Goal: Information Seeking & Learning: Learn about a topic

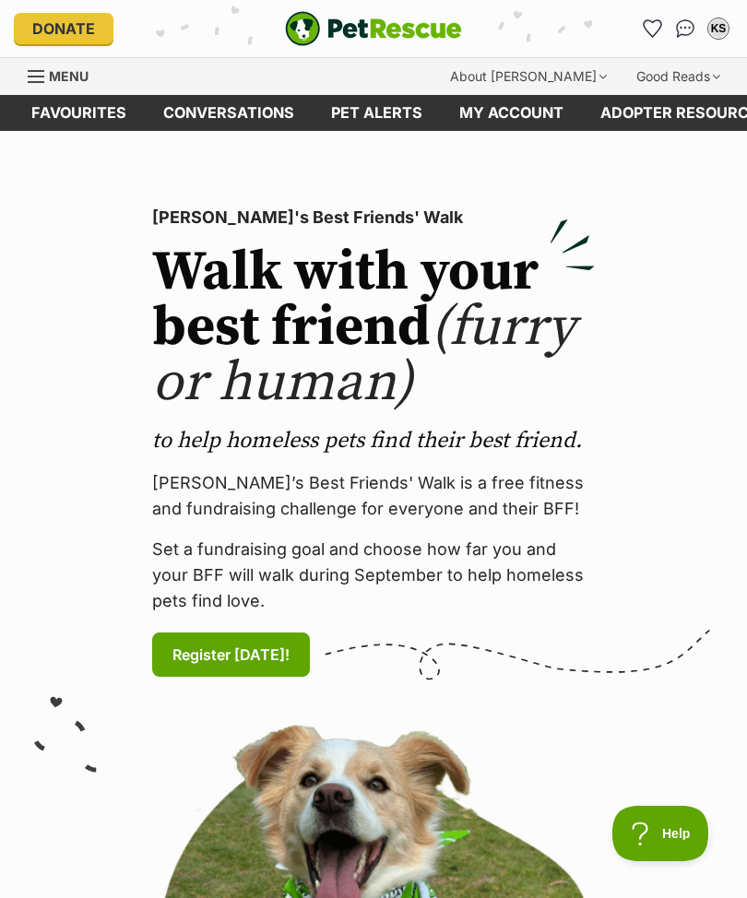
click at [53, 84] on span "Menu" at bounding box center [69, 76] width 40 height 16
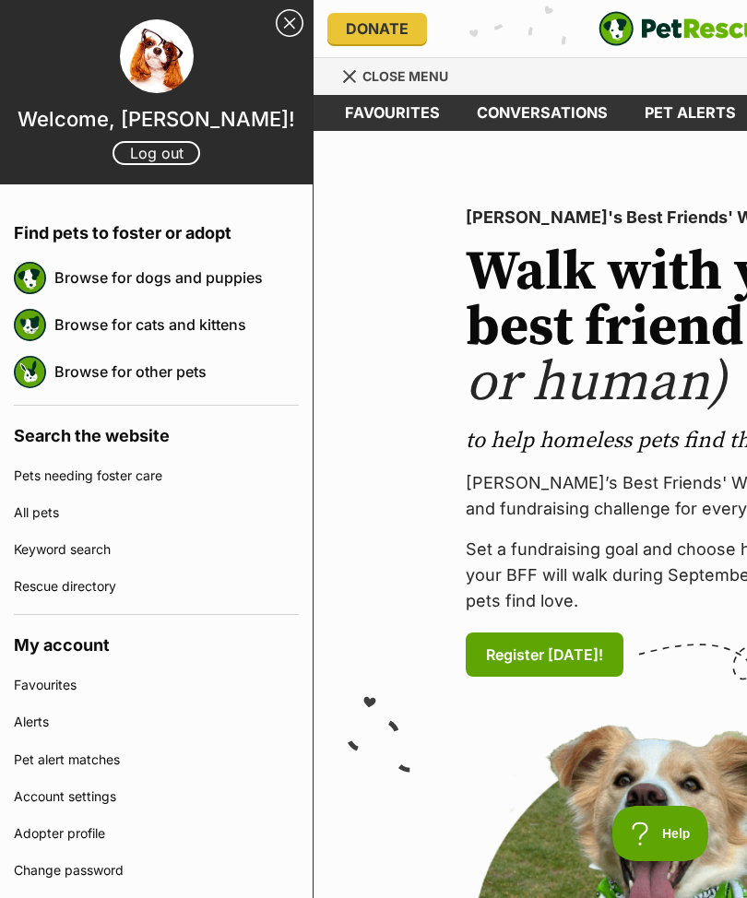
click at [51, 546] on link "Keyword search" at bounding box center [156, 549] width 285 height 37
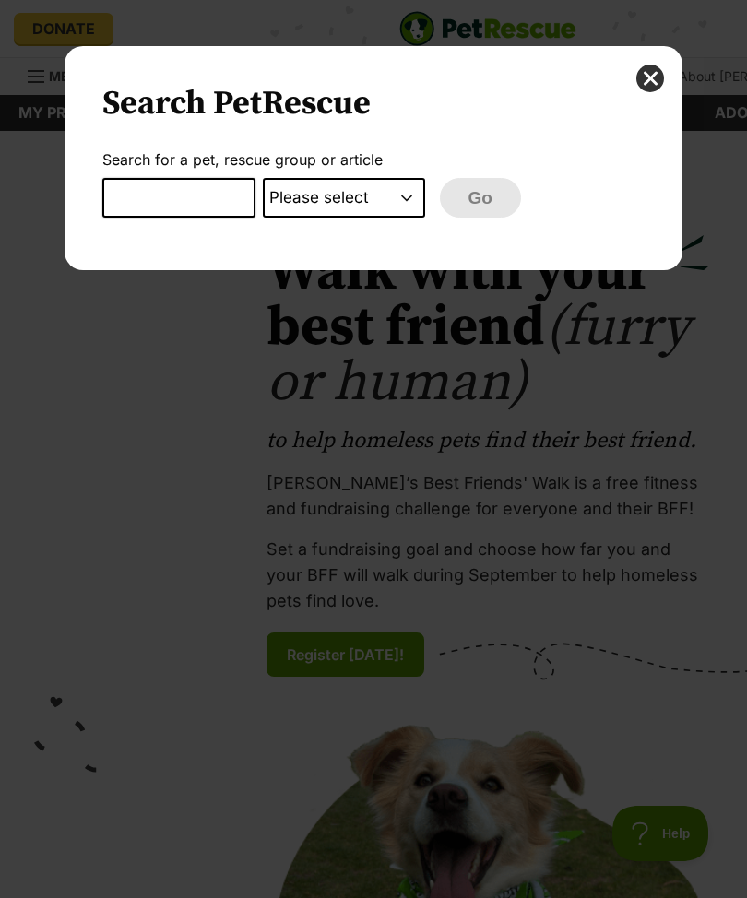
click at [133, 199] on input "Dialog Window - Close (Press escape to close)" at bounding box center [178, 198] width 153 height 41
type input "Sunny"
click at [410, 205] on select "Please select PetRescue ID Pet name Group Article" at bounding box center [344, 198] width 162 height 41
select select "pet_name"
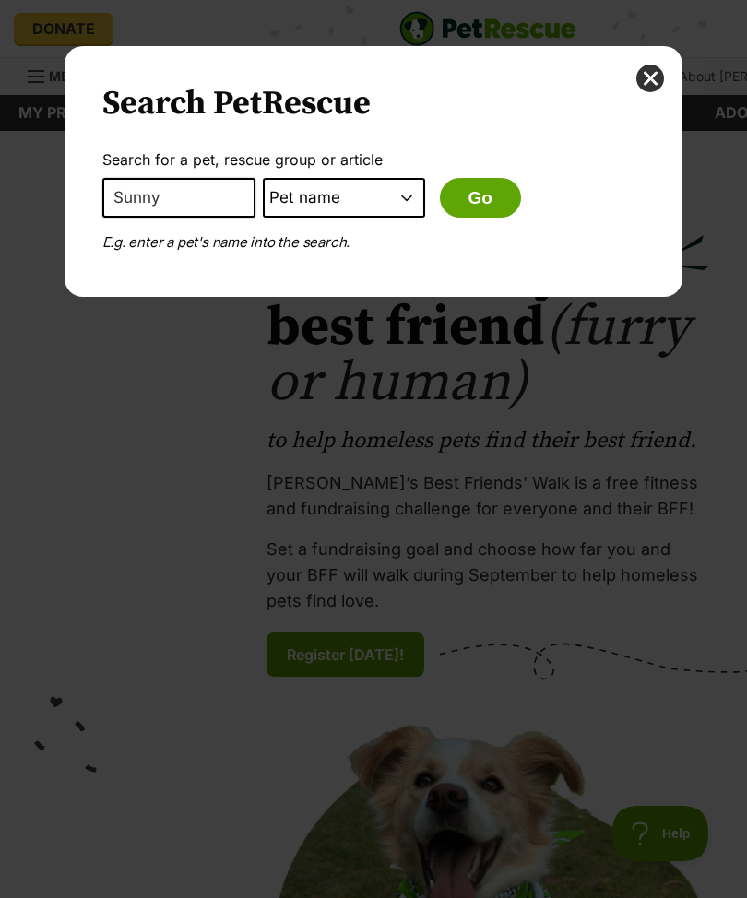
click at [463, 206] on button "Go" at bounding box center [480, 198] width 81 height 41
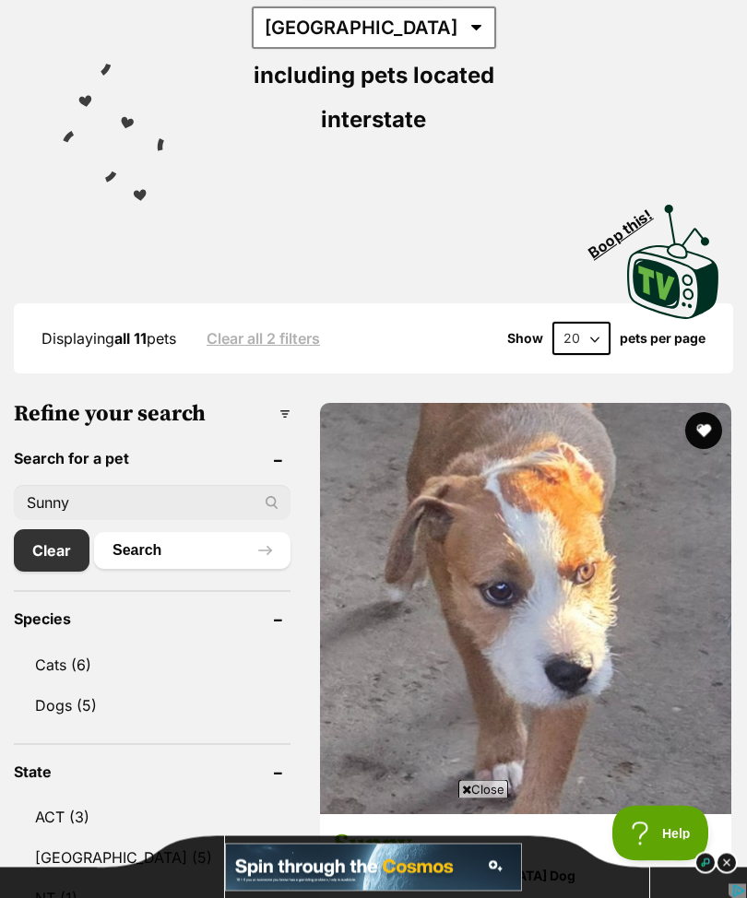
scroll to position [342, 0]
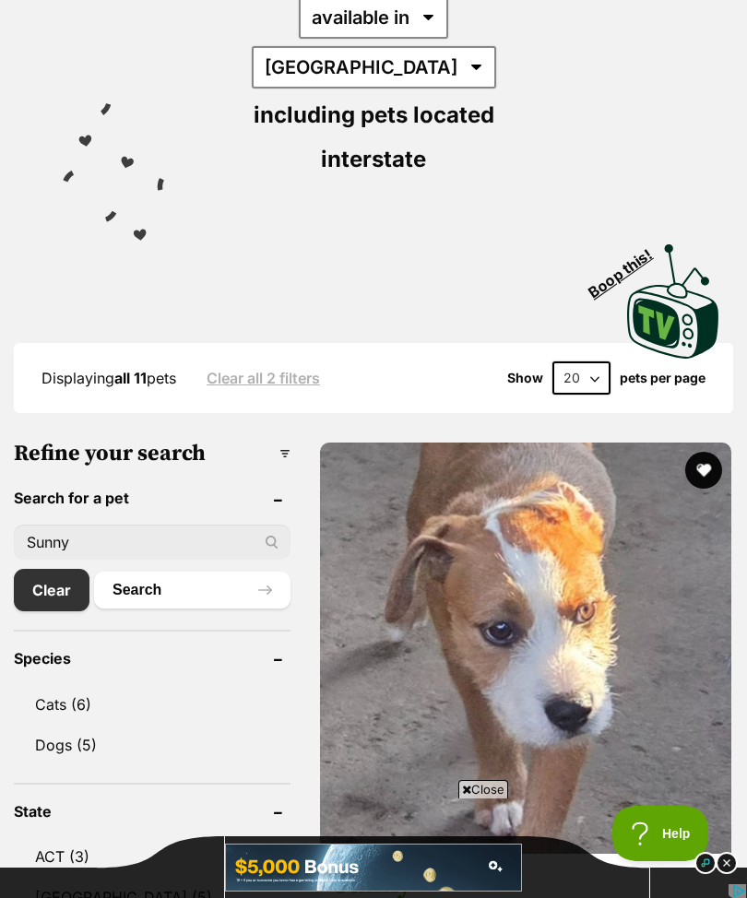
click at [467, 608] on img at bounding box center [525, 647] width 411 height 411
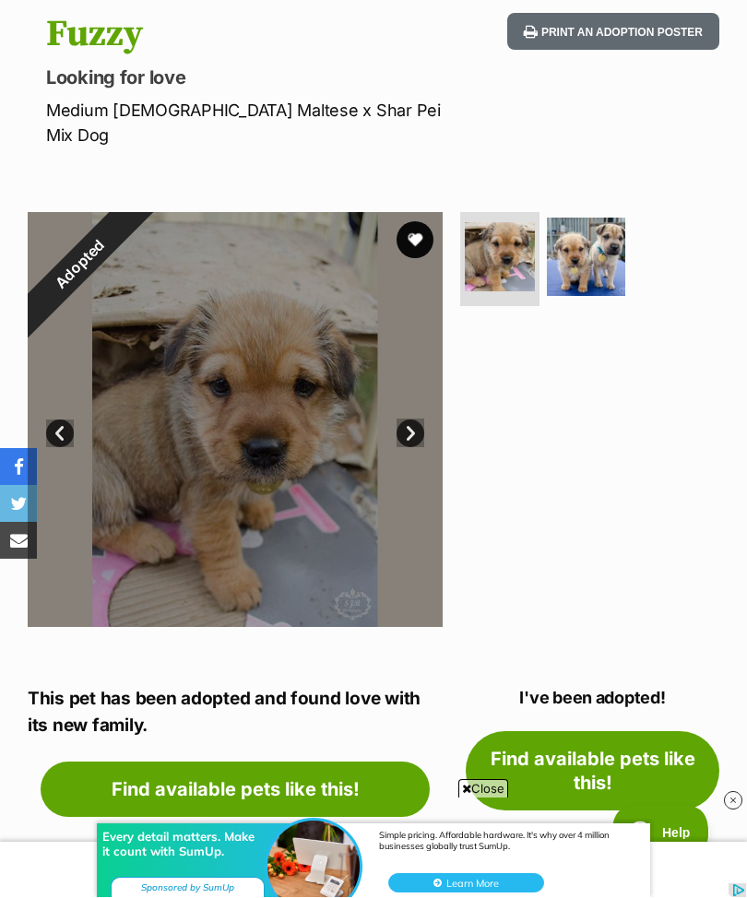
scroll to position [196, 0]
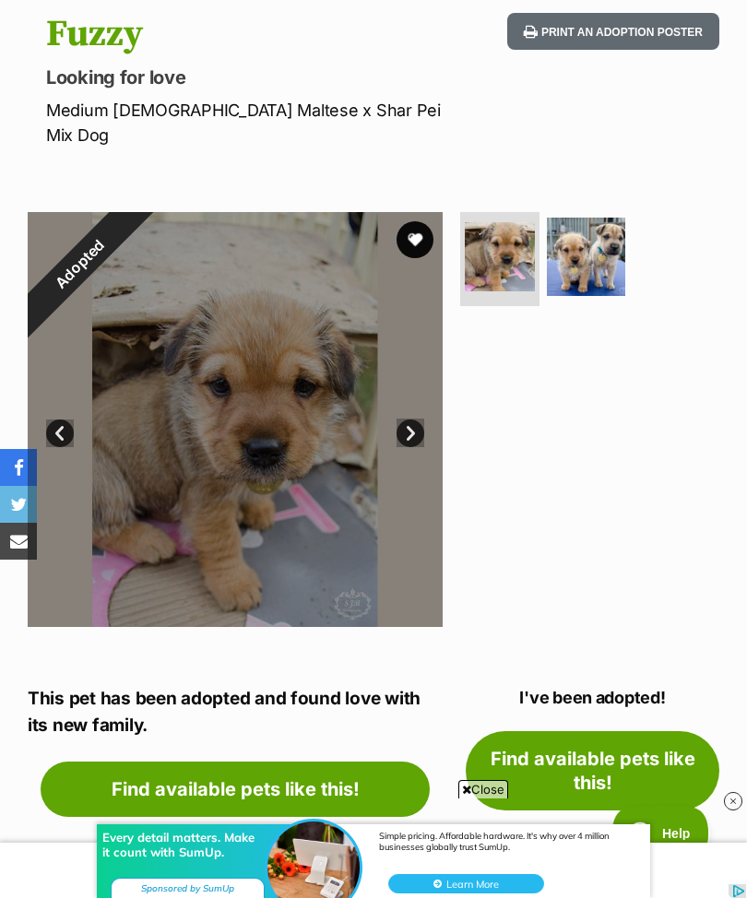
click at [584, 232] on img at bounding box center [586, 257] width 79 height 79
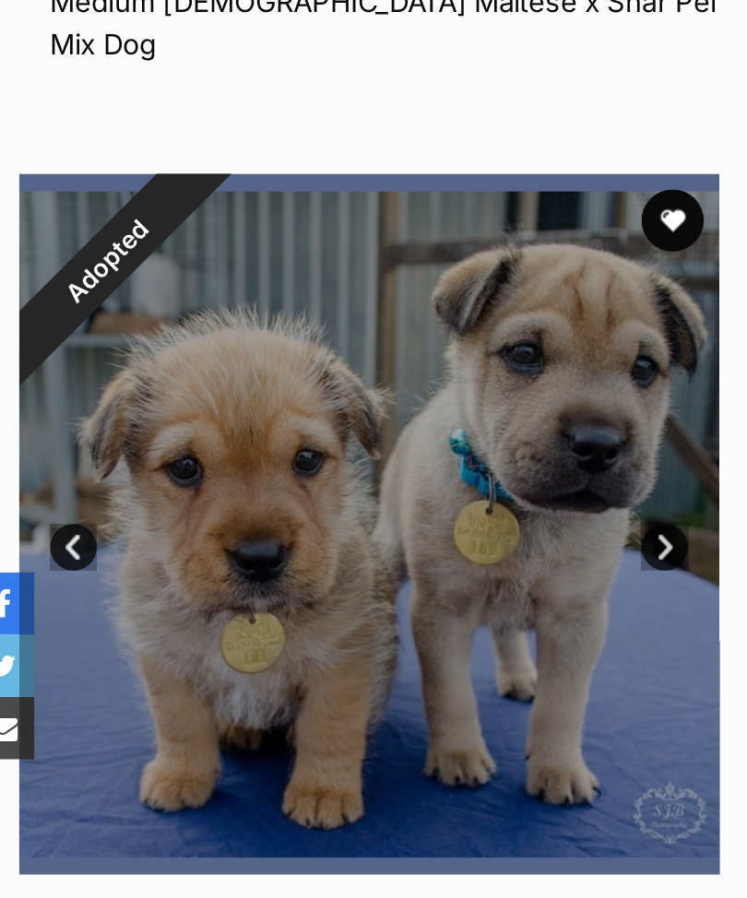
scroll to position [0, 0]
